Goal: Check status: Check status

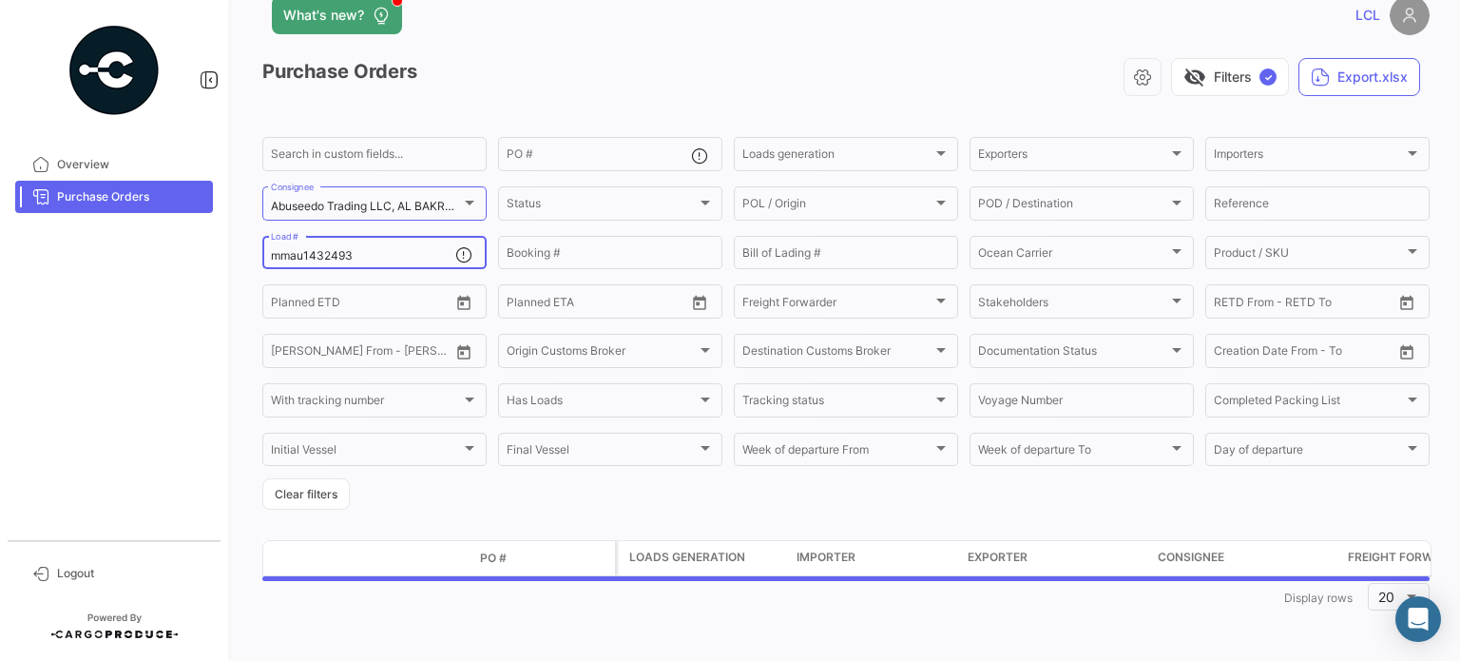
scroll to position [85, 0]
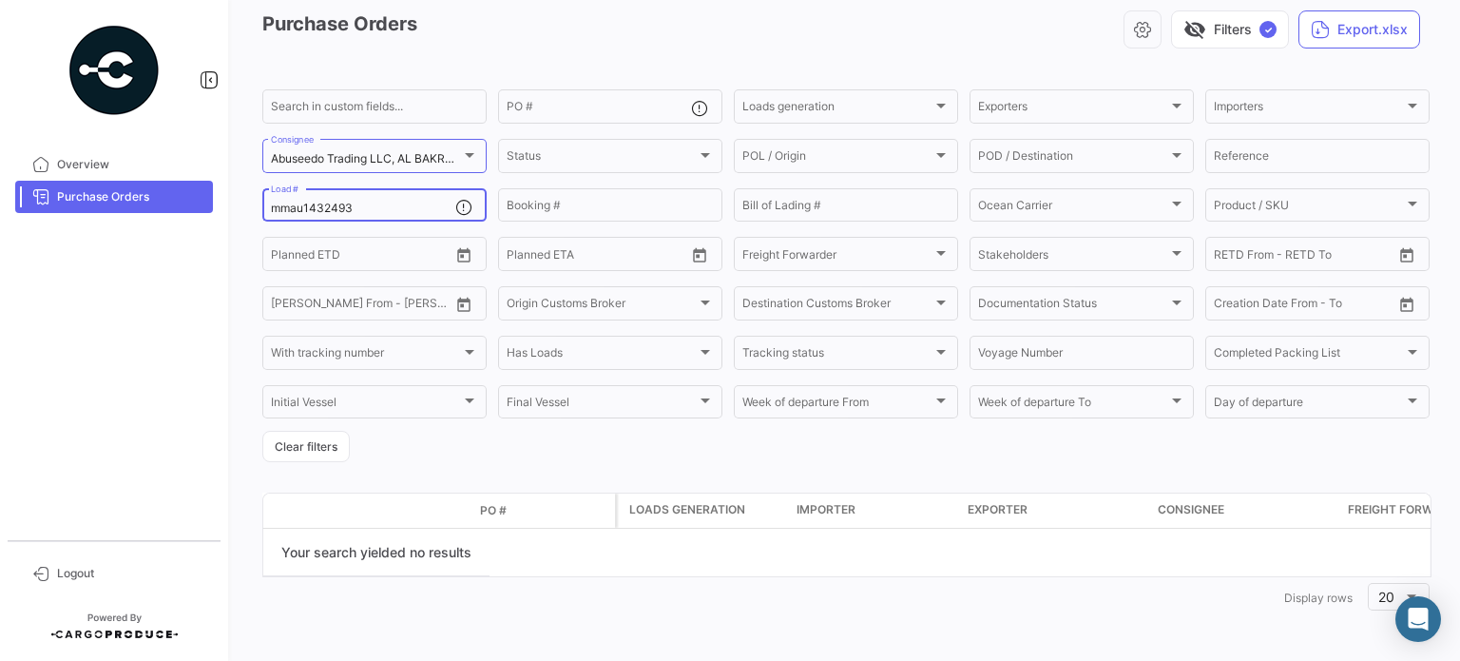
click at [333, 204] on input "mmau1432493" at bounding box center [363, 208] width 184 height 13
type input "mmau1347215"
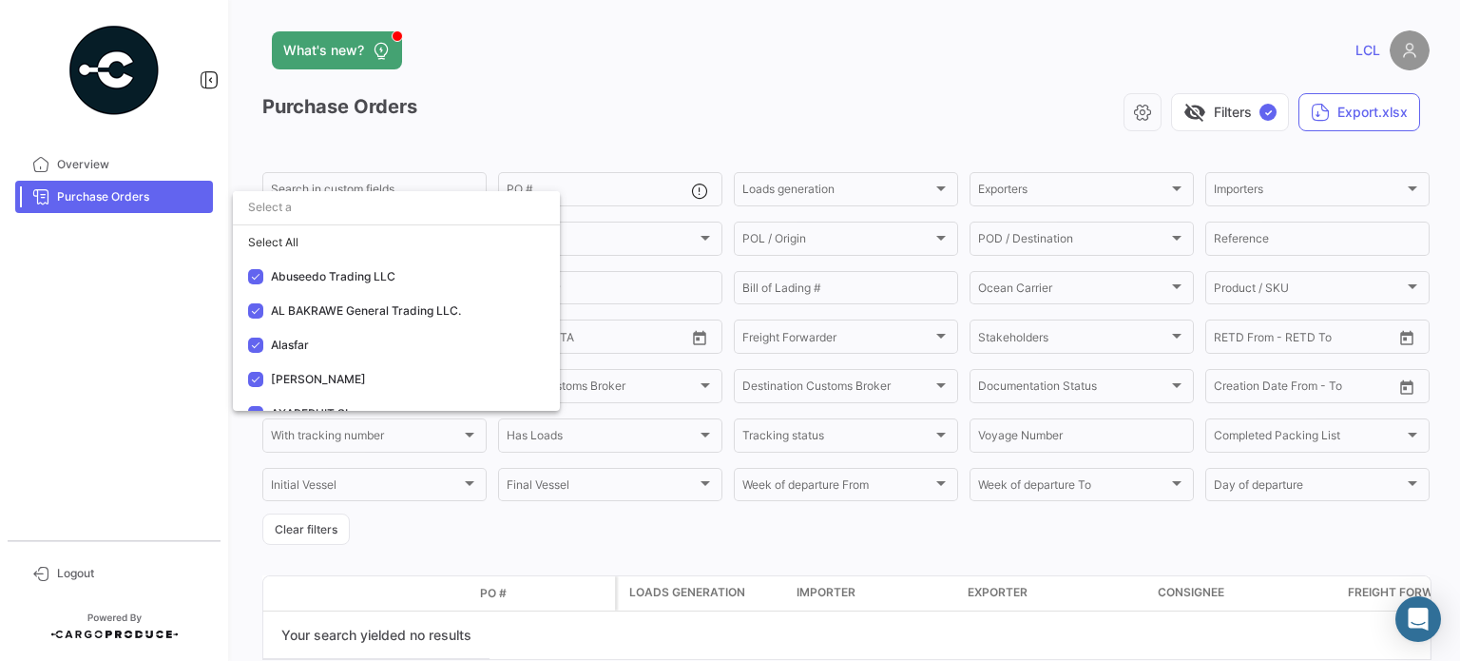
click at [305, 212] on input "dropdown search" at bounding box center [396, 207] width 327 height 34
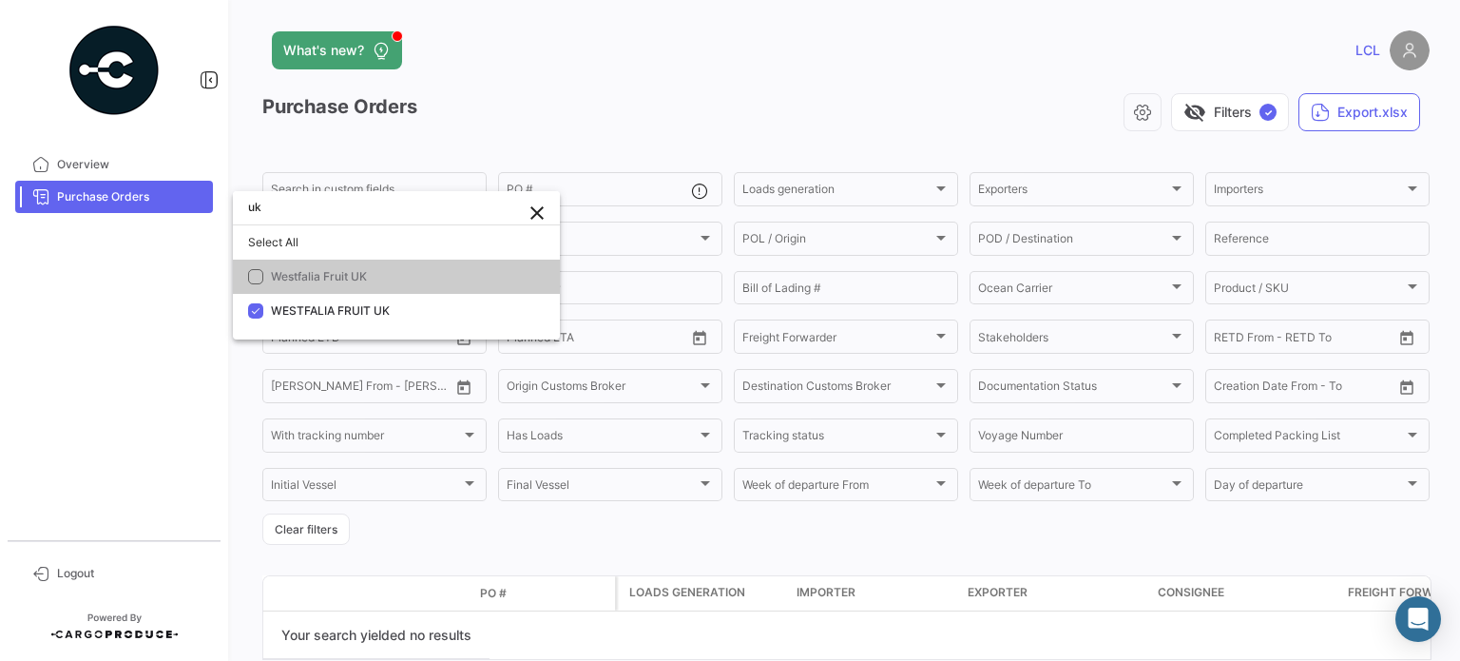
type input "uk"
click at [255, 279] on mat-pseudo-checkbox at bounding box center [255, 276] width 15 height 15
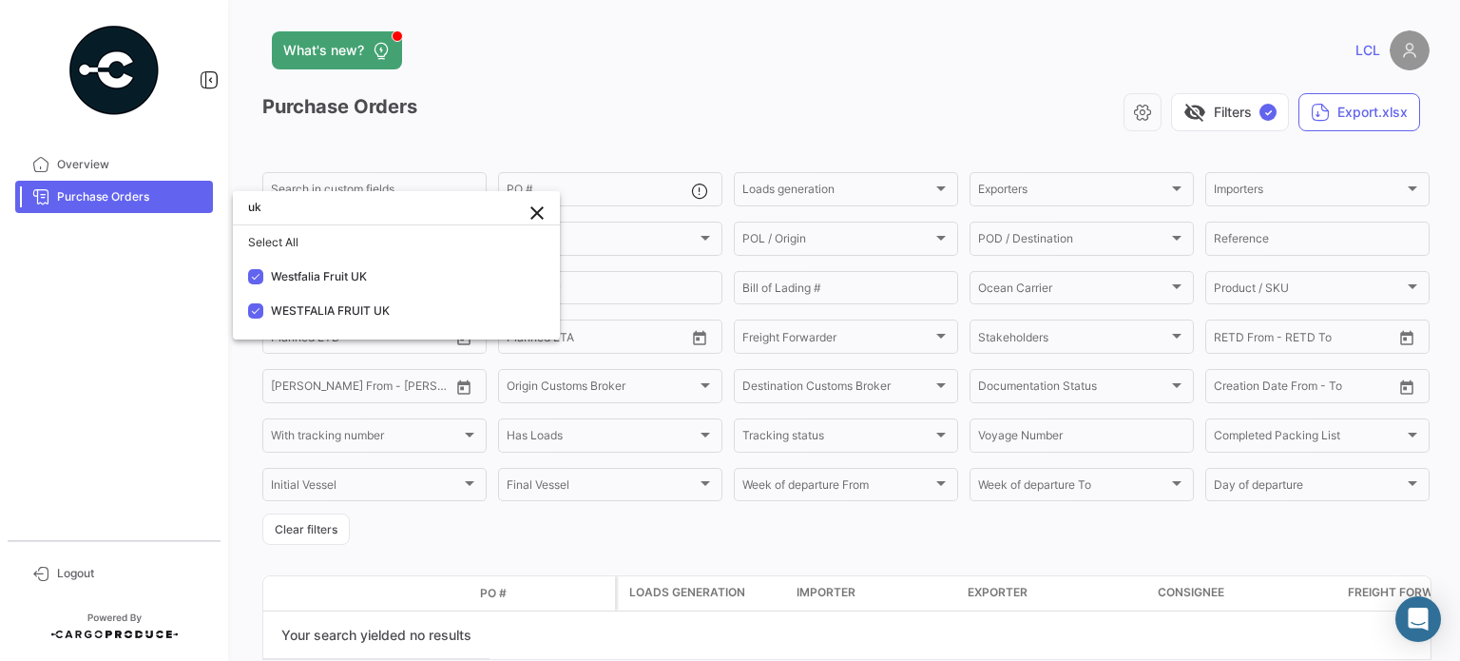
click at [135, 343] on div at bounding box center [730, 330] width 1460 height 661
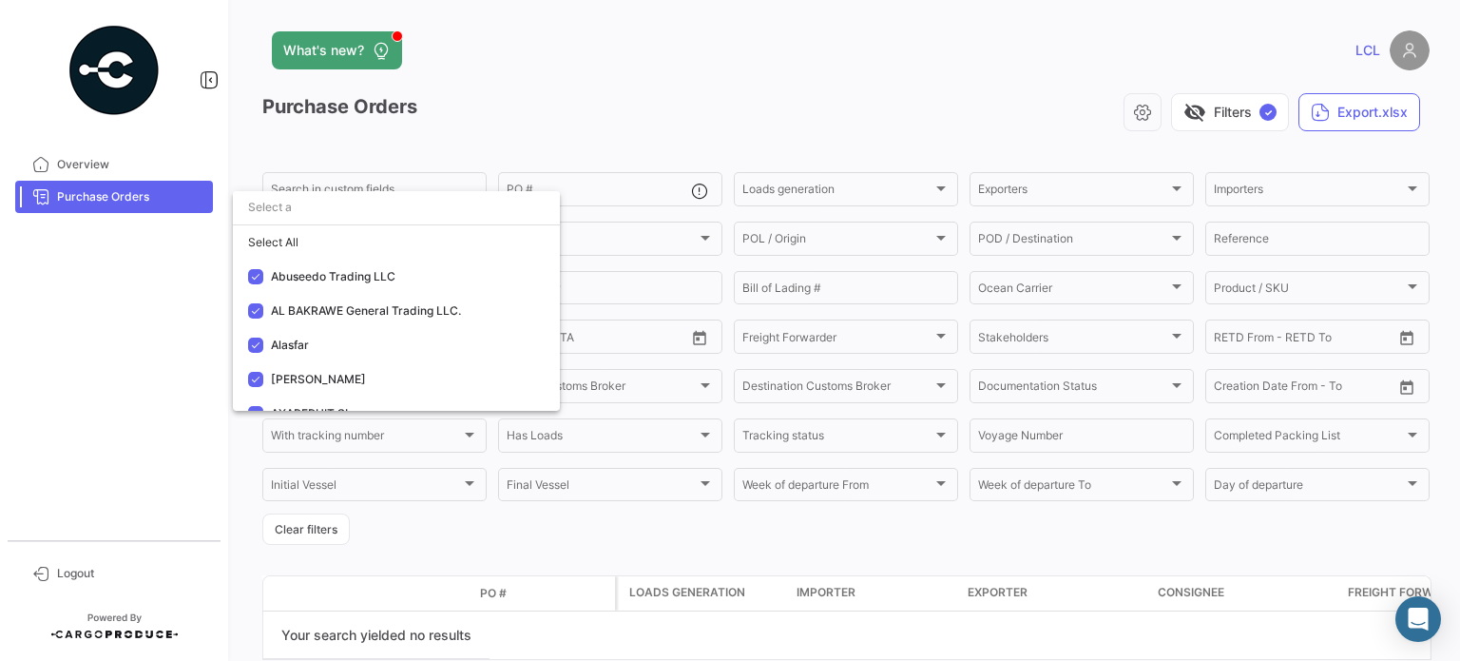
click at [108, 353] on div at bounding box center [730, 330] width 1460 height 661
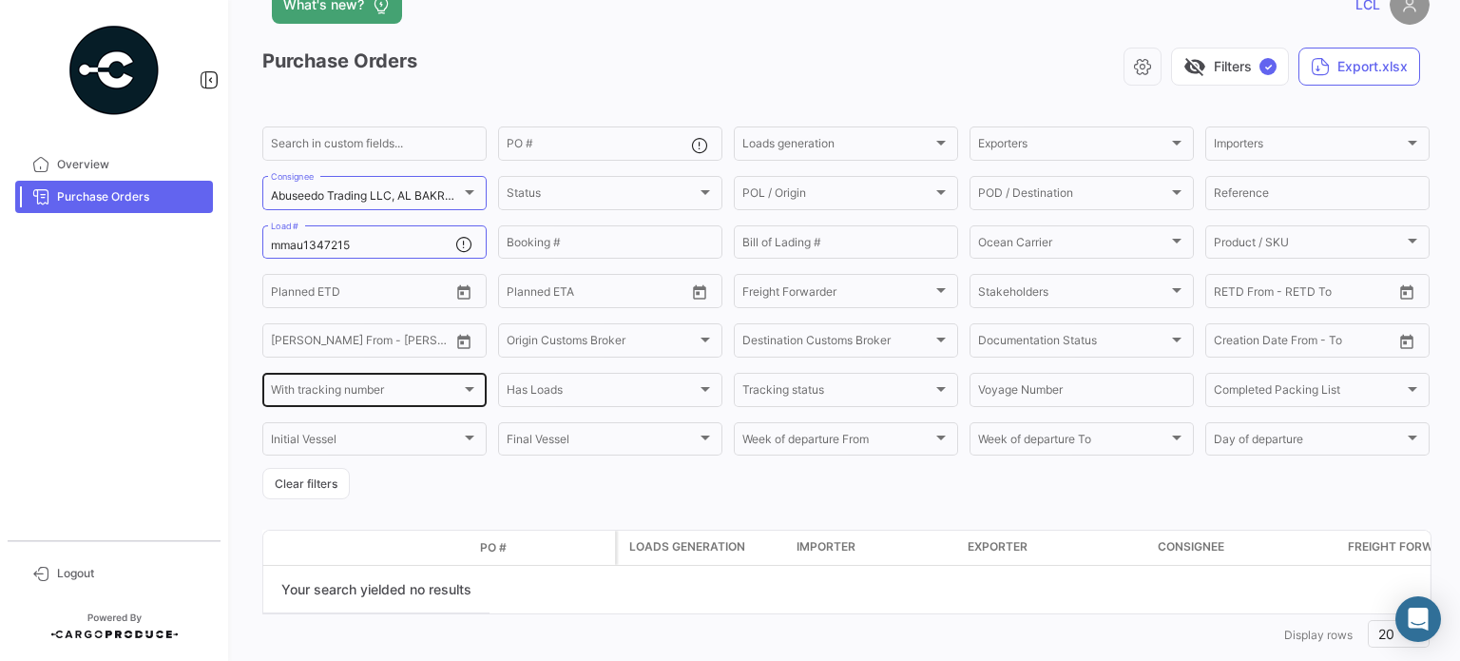
scroll to position [85, 0]
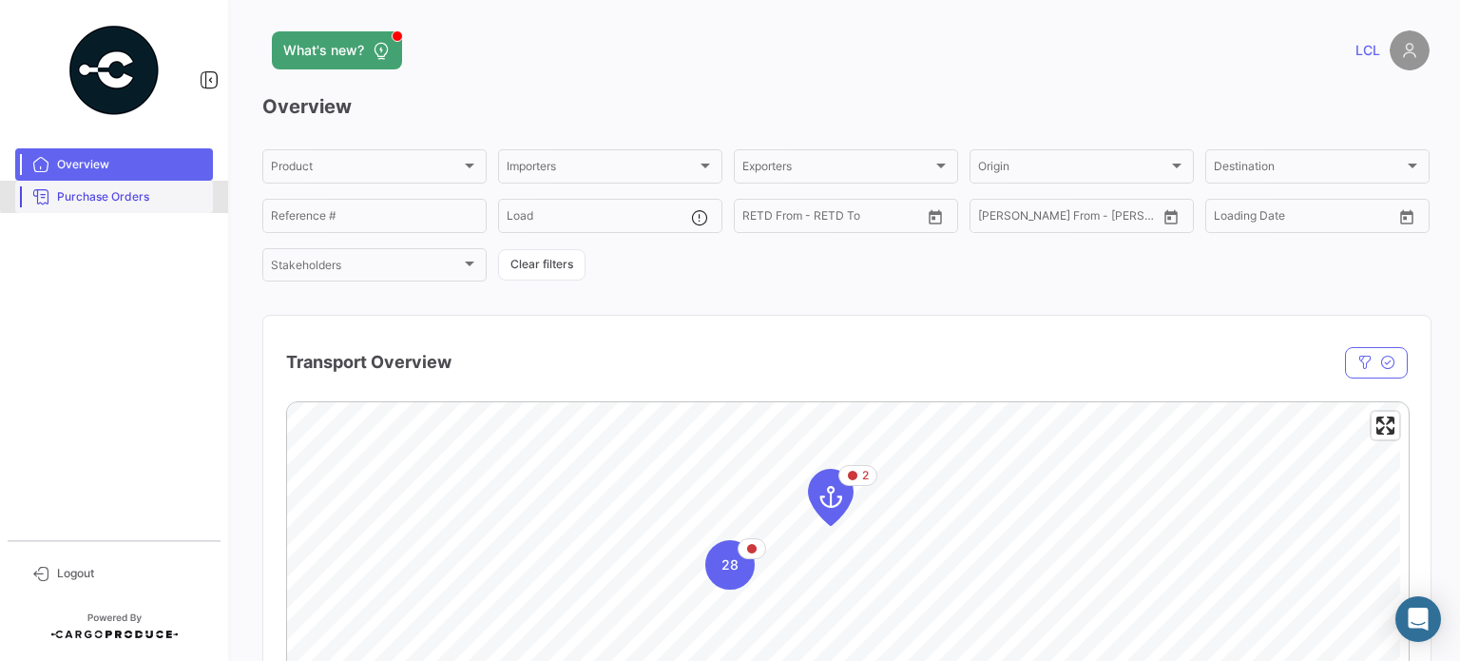
click at [125, 194] on span "Purchase Orders" at bounding box center [131, 196] width 148 height 17
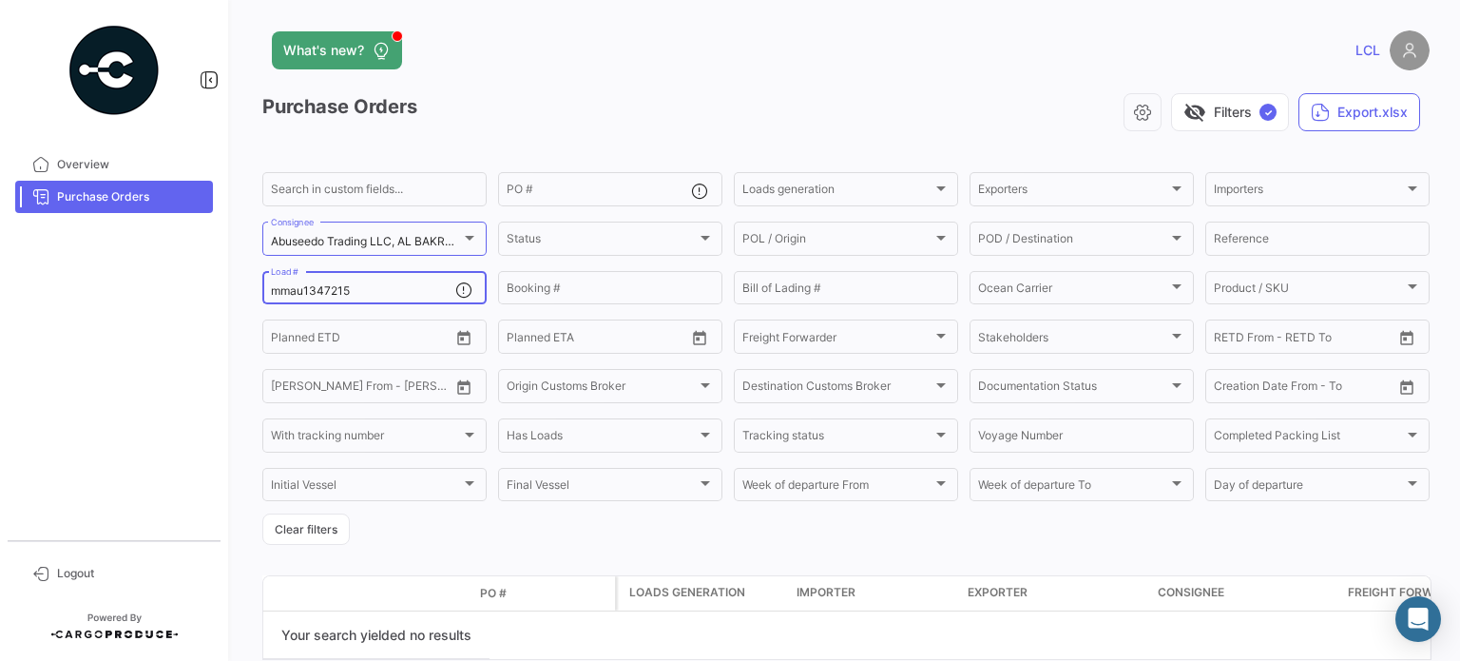
click at [328, 288] on input "mmau1347215" at bounding box center [363, 290] width 184 height 13
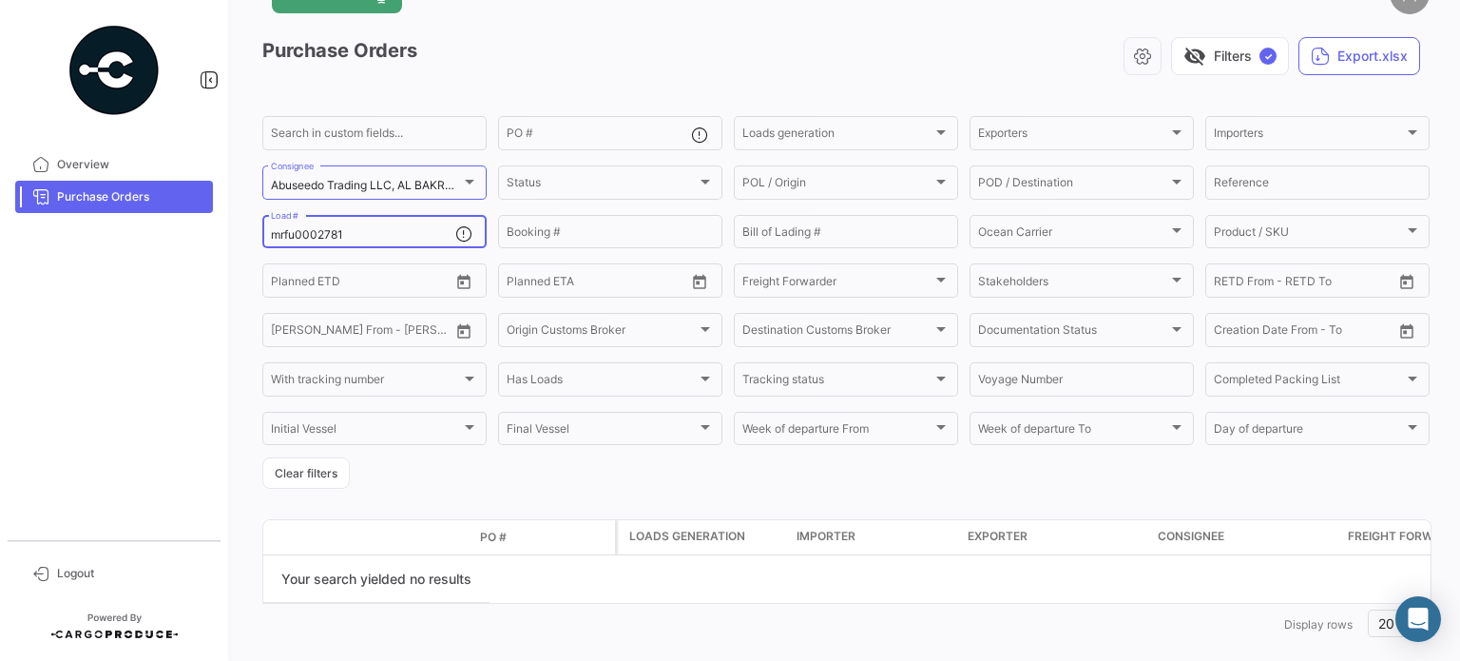
scroll to position [85, 0]
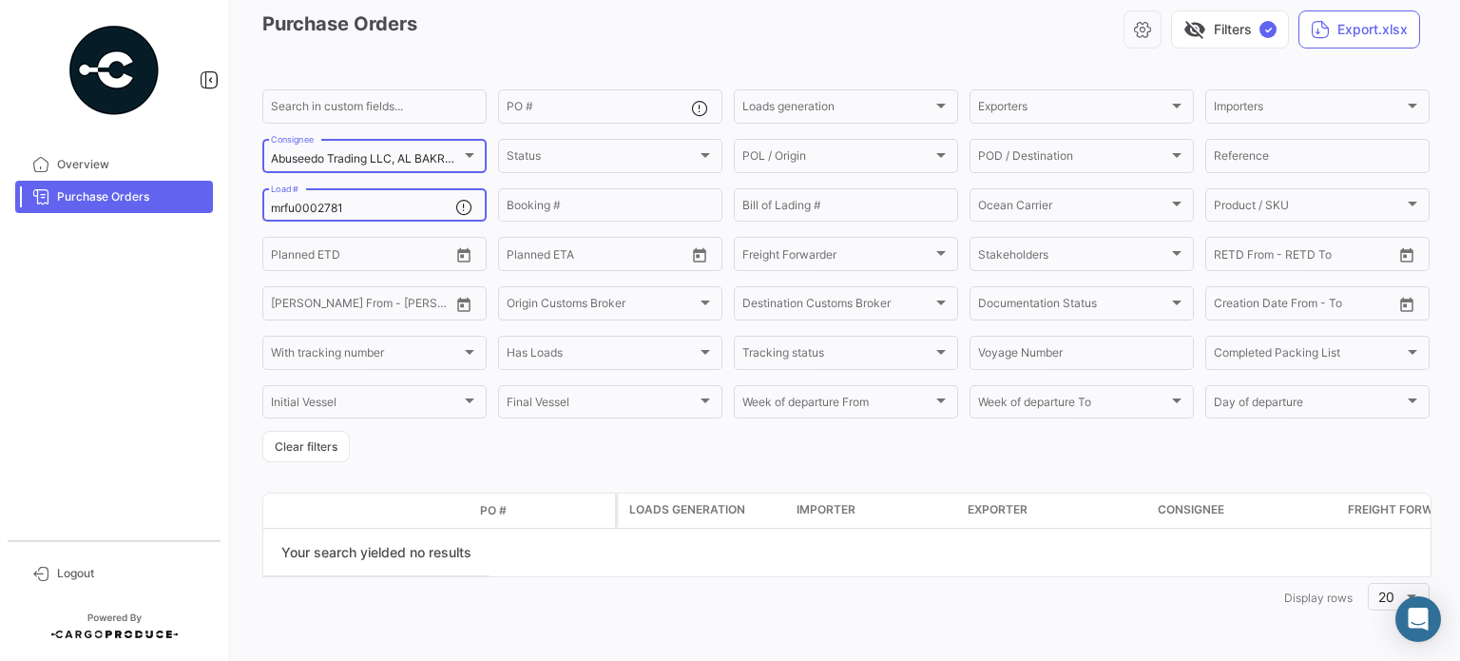
type input "mrfu0002781"
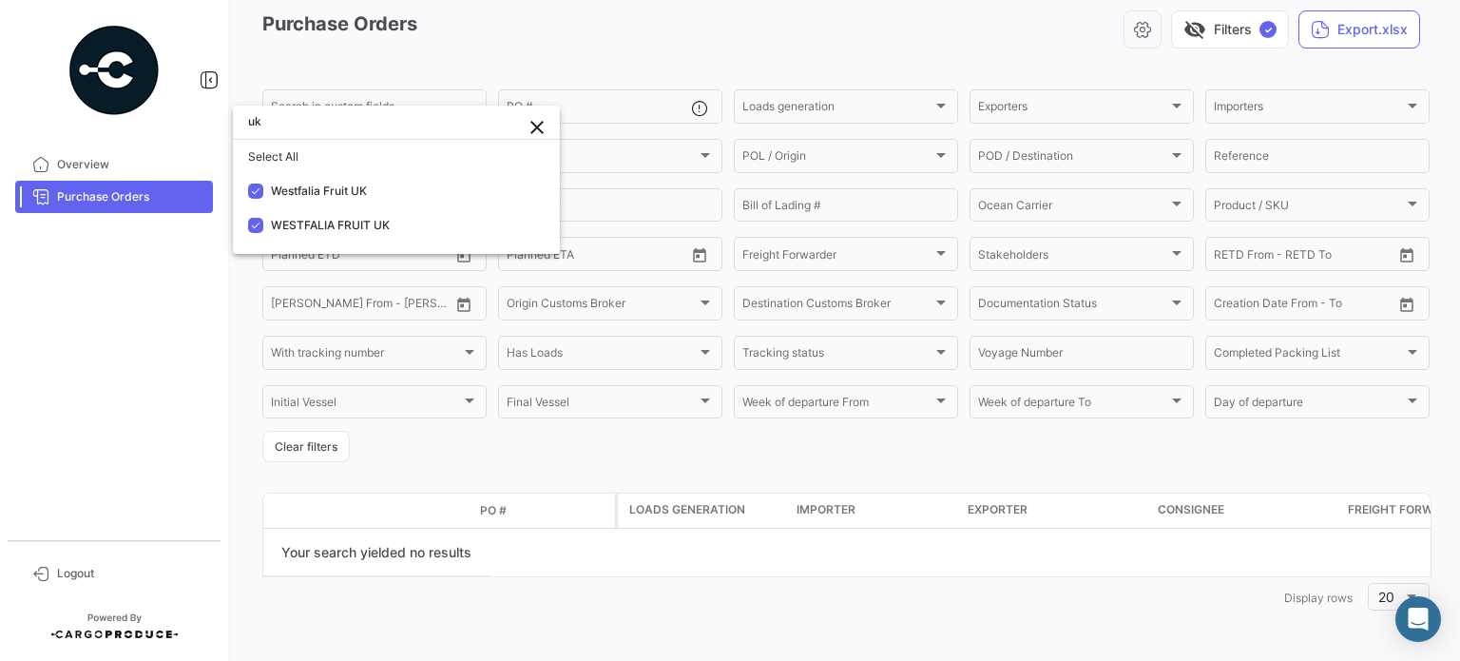
type input "uk"
click at [135, 312] on div at bounding box center [730, 330] width 1460 height 661
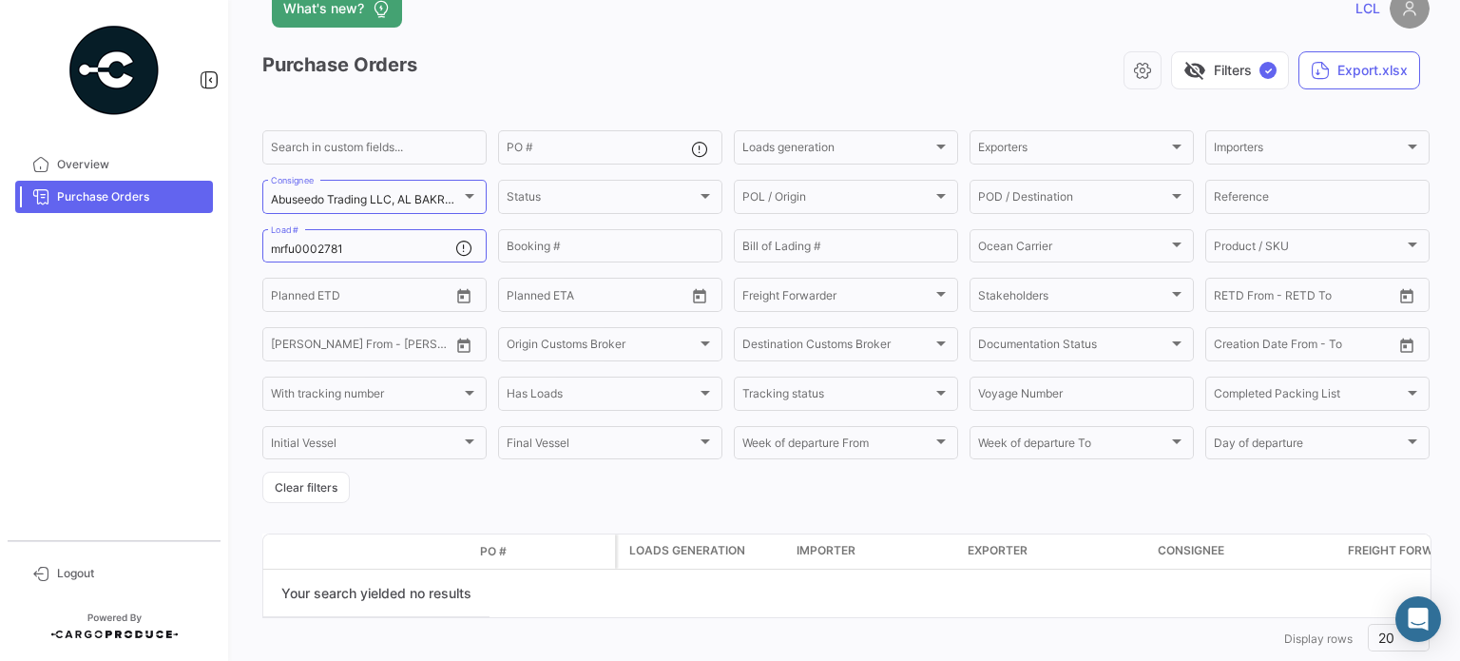
scroll to position [0, 0]
